Goal: Find specific page/section: Find specific page/section

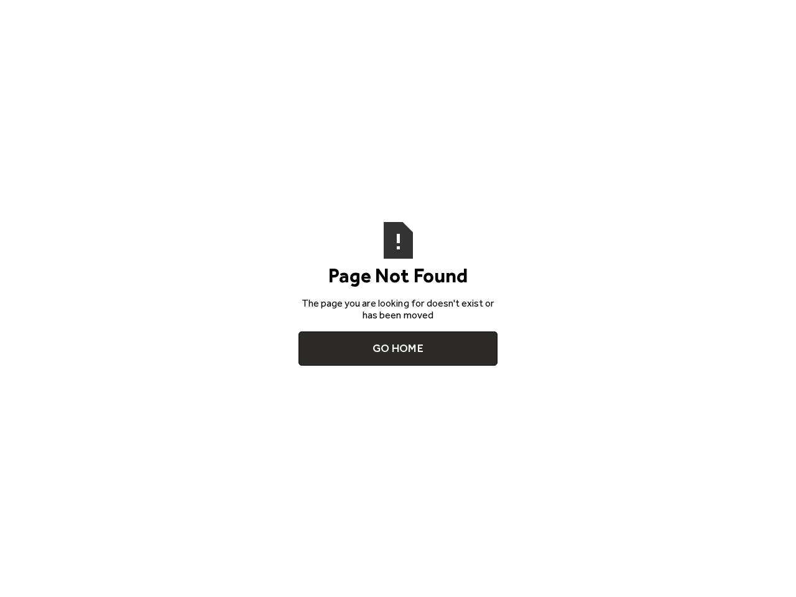
click at [398, 299] on div "The page you are looking for doesn't exist or has been moved" at bounding box center [398, 309] width 199 height 24
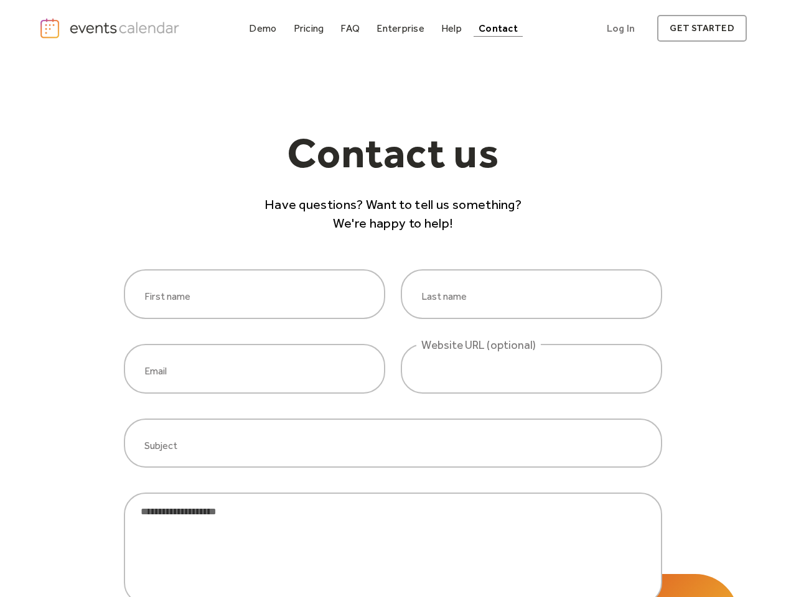
click at [393, 299] on div "First name Last name" at bounding box center [393, 294] width 538 height 50
click at [393, 597] on html "Demo Pricing FAQ Enterprise Help Contact Log In Get Started Log In get started …" at bounding box center [393, 298] width 786 height 597
